Goal: Task Accomplishment & Management: Manage account settings

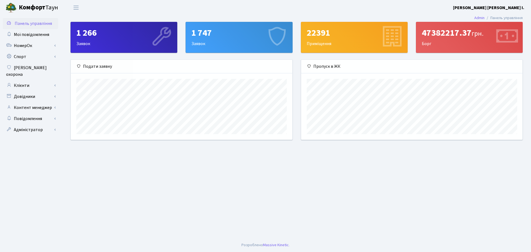
scroll to position [80, 221]
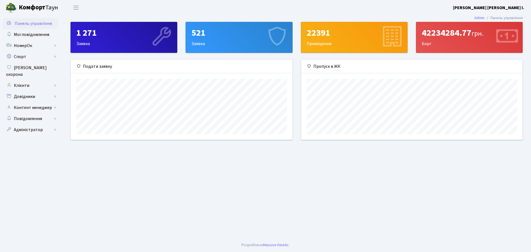
scroll to position [80, 221]
